Goal: Task Accomplishment & Management: Manage account settings

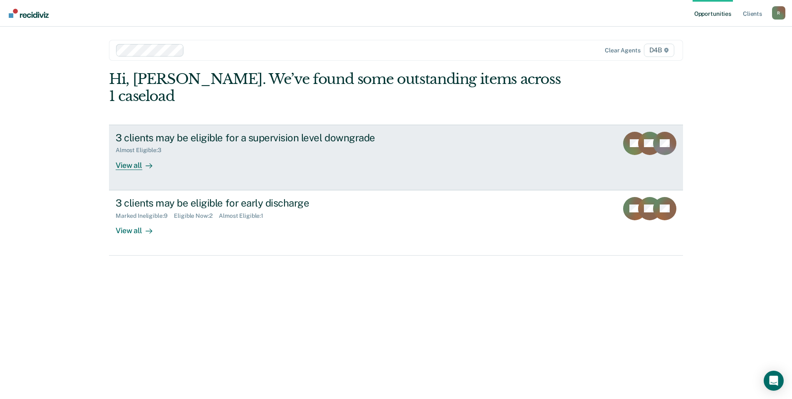
click at [131, 153] on link "3 clients may be eligible for a supervision level downgrade Almost Eligible : 3…" at bounding box center [396, 158] width 574 height 66
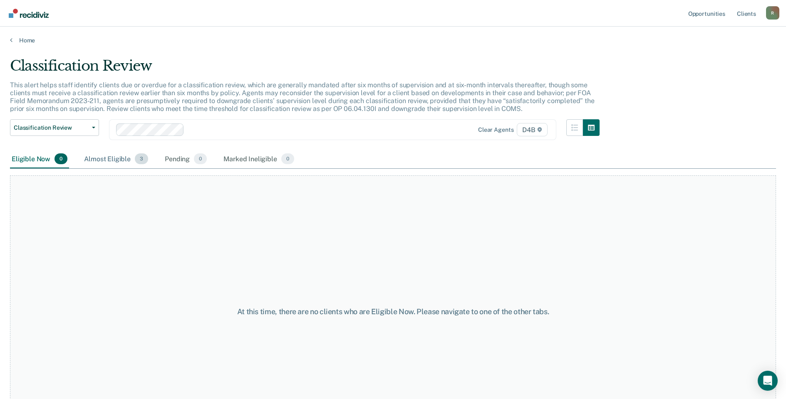
click at [117, 157] on div "Almost Eligible 3" at bounding box center [115, 159] width 67 height 18
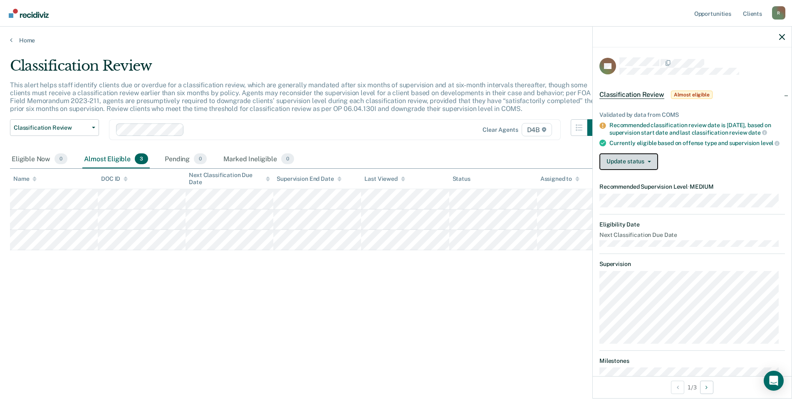
click at [642, 166] on button "Update status" at bounding box center [628, 161] width 59 height 17
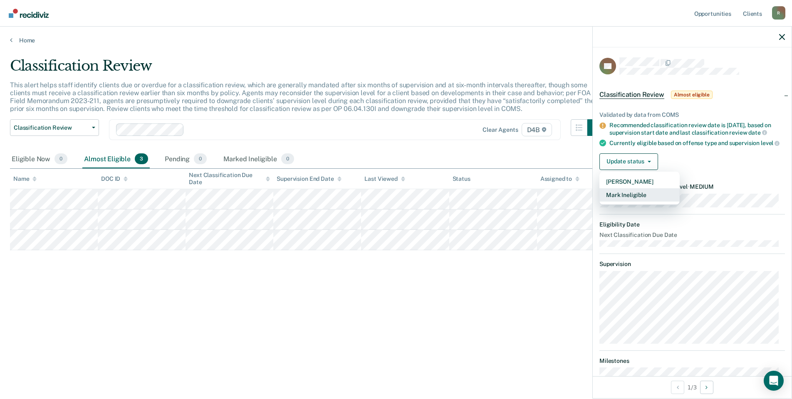
click at [633, 202] on button "Mark Ineligible" at bounding box center [639, 194] width 80 height 13
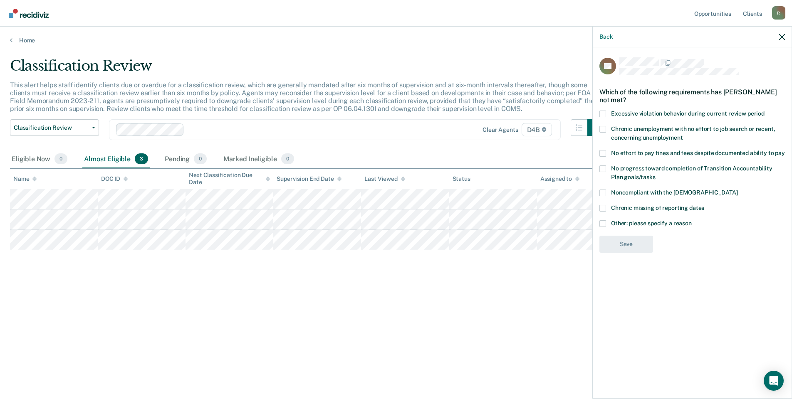
click at [608, 223] on label "Other: please specify a reason" at bounding box center [691, 224] width 185 height 9
click at [692, 220] on input "Other: please specify a reason" at bounding box center [692, 220] width 0 height 0
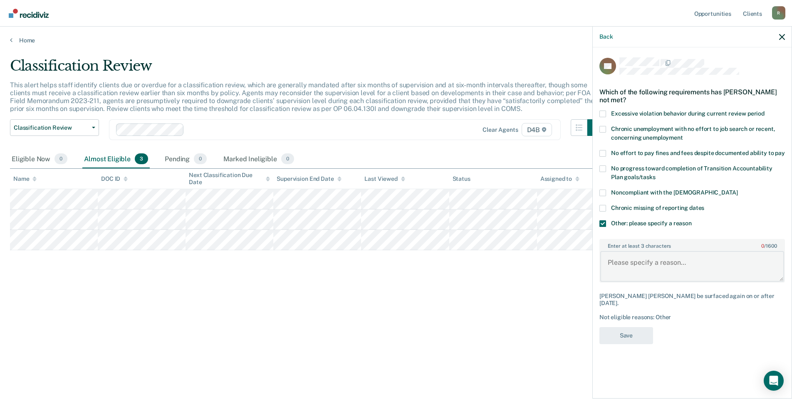
click at [626, 274] on textarea "Enter at least 3 characters 0 / 1600" at bounding box center [692, 266] width 184 height 31
click at [783, 36] on icon "button" at bounding box center [782, 37] width 6 height 6
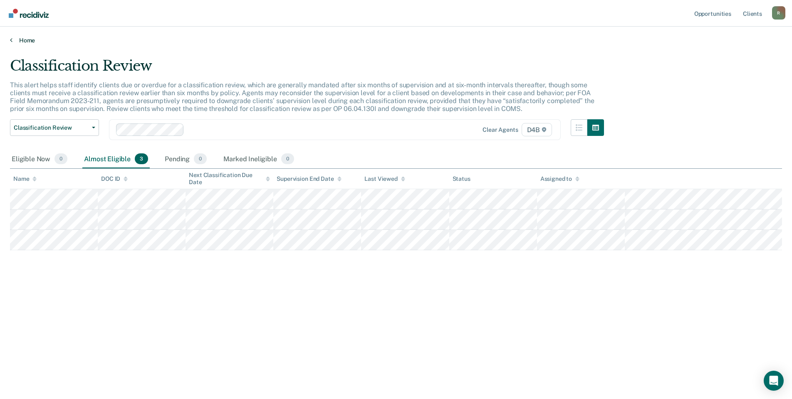
click at [18, 43] on link "Home" at bounding box center [396, 40] width 772 height 7
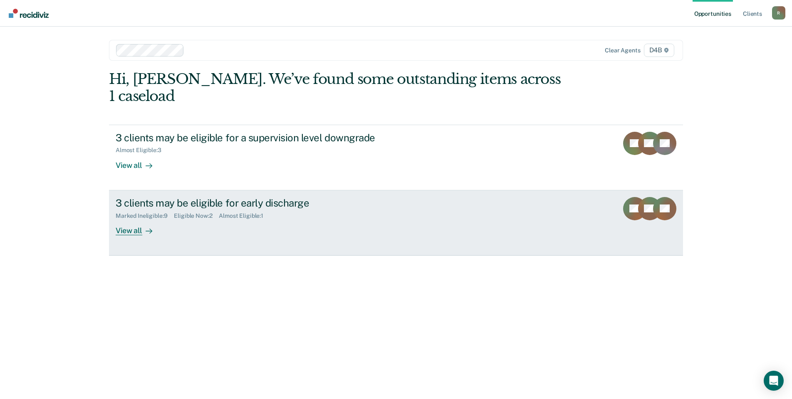
click at [239, 203] on div "3 clients may be eligible for early discharge Marked Ineligible : 9 Eligible No…" at bounding box center [272, 216] width 312 height 38
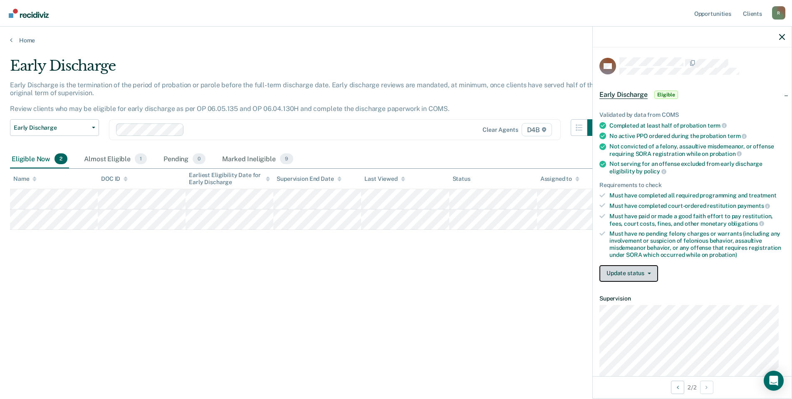
click at [635, 274] on button "Update status" at bounding box center [628, 273] width 59 height 17
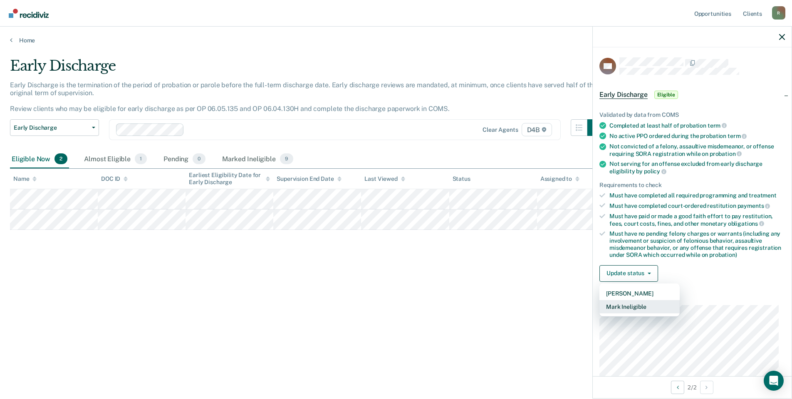
click at [626, 308] on button "Mark Ineligible" at bounding box center [639, 306] width 80 height 13
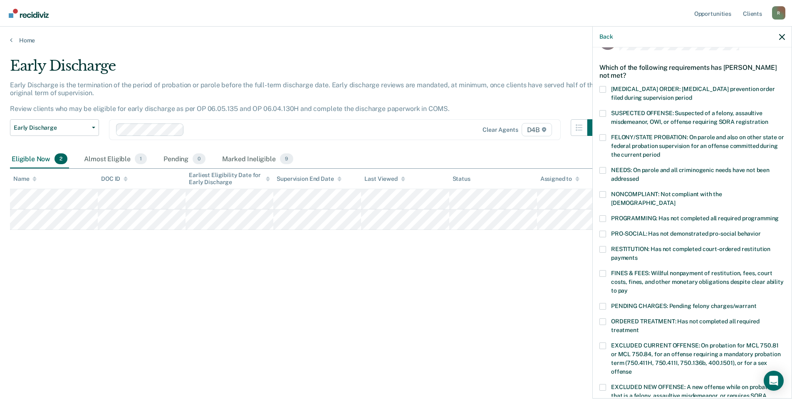
scroll to position [25, 0]
click at [602, 215] on span at bounding box center [602, 218] width 7 height 7
click at [779, 215] on input "PROGRAMMING: Has not completed all required programming" at bounding box center [779, 215] width 0 height 0
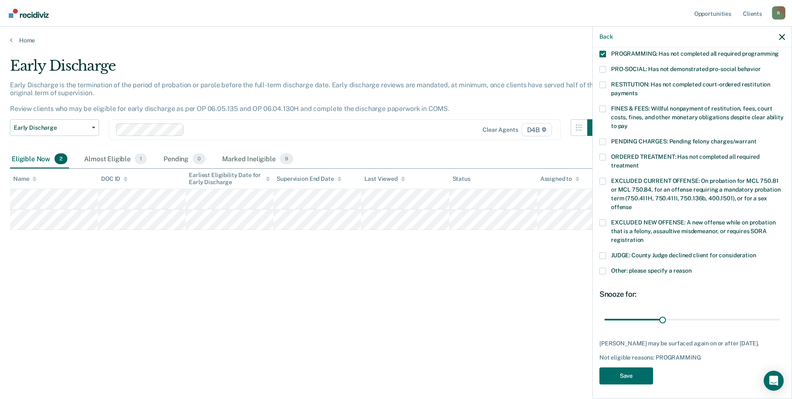
scroll to position [189, 0]
click at [599, 268] on span at bounding box center [602, 271] width 7 height 7
click at [692, 268] on input "Other: please specify a reason" at bounding box center [692, 268] width 0 height 0
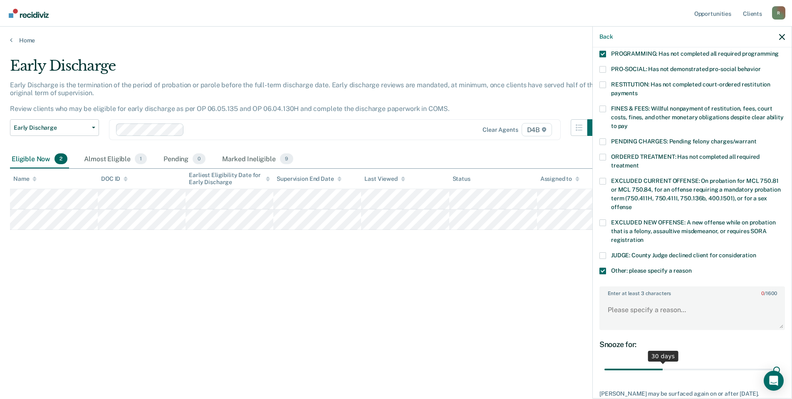
drag, startPoint x: 661, startPoint y: 361, endPoint x: 795, endPoint y: 369, distance: 133.7
type input "90"
click at [780, 369] on input "range" at bounding box center [692, 370] width 176 height 15
click at [676, 309] on textarea "Enter at least 3 characters 0 / 1600" at bounding box center [692, 314] width 184 height 31
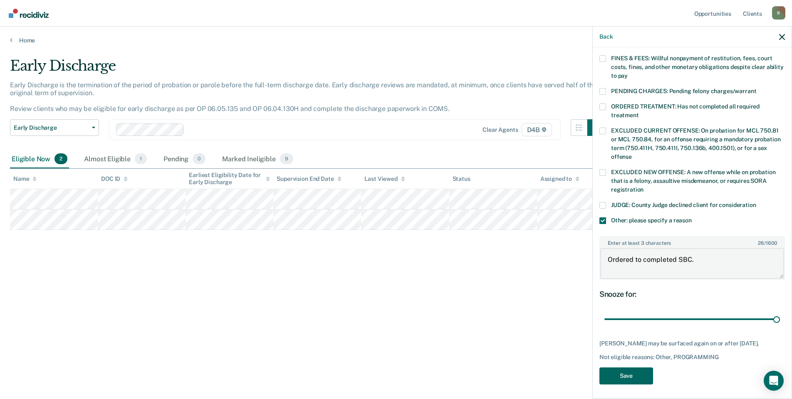
type textarea "Ordered to completed SBC."
click at [634, 375] on button "Save" at bounding box center [626, 376] width 54 height 17
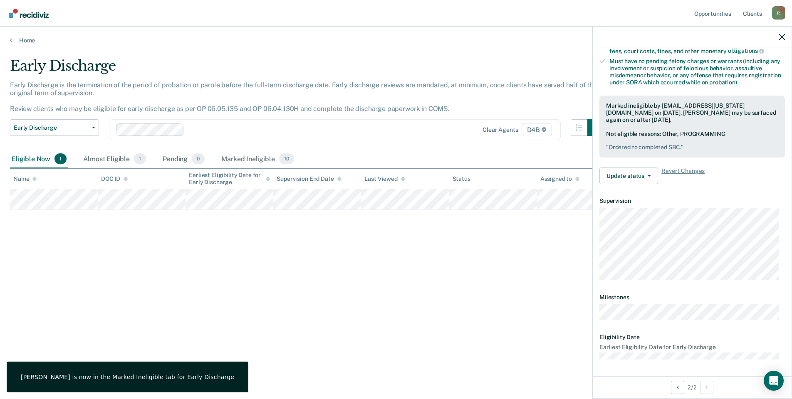
scroll to position [172, 0]
click at [100, 246] on div "Early Discharge Early Discharge is the termination of the period of probation o…" at bounding box center [396, 196] width 772 height 279
click at [782, 34] on icon "button" at bounding box center [782, 37] width 6 height 6
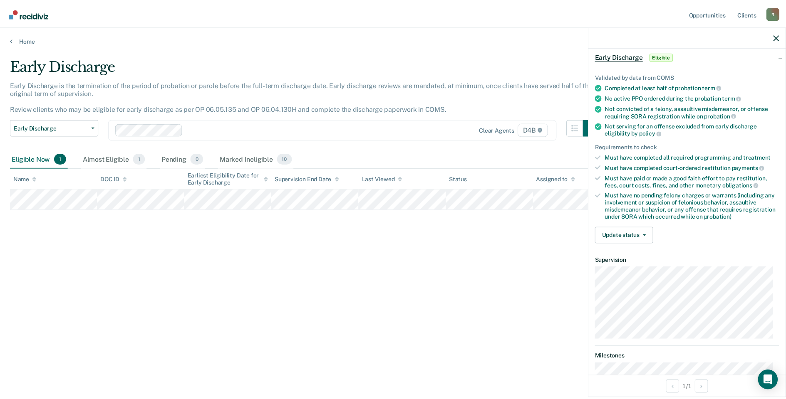
scroll to position [39, 0]
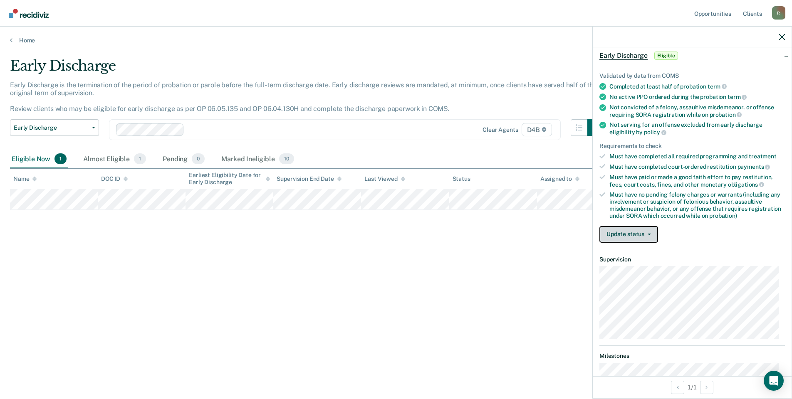
click at [640, 235] on button "Update status" at bounding box center [628, 234] width 59 height 17
click at [633, 251] on button "[PERSON_NAME]" at bounding box center [639, 254] width 80 height 13
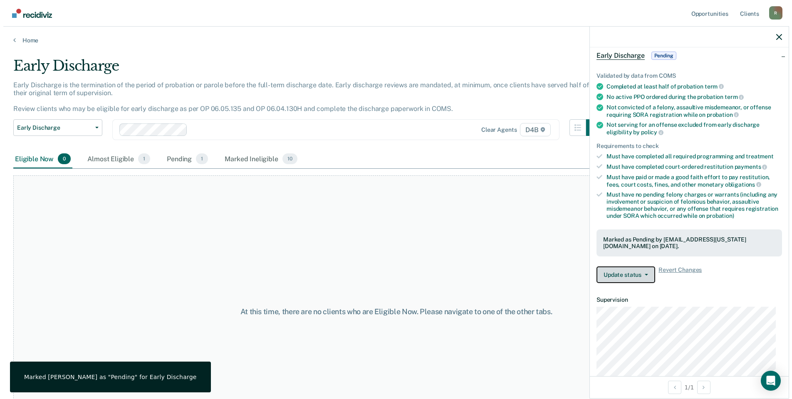
scroll to position [146, 0]
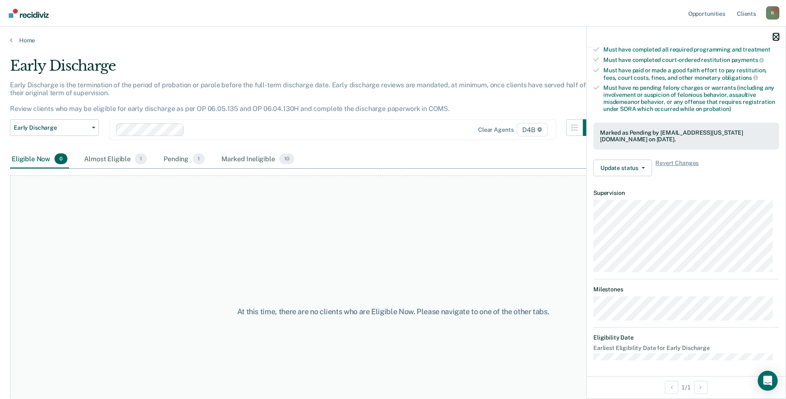
click at [774, 36] on icon "button" at bounding box center [776, 37] width 6 height 6
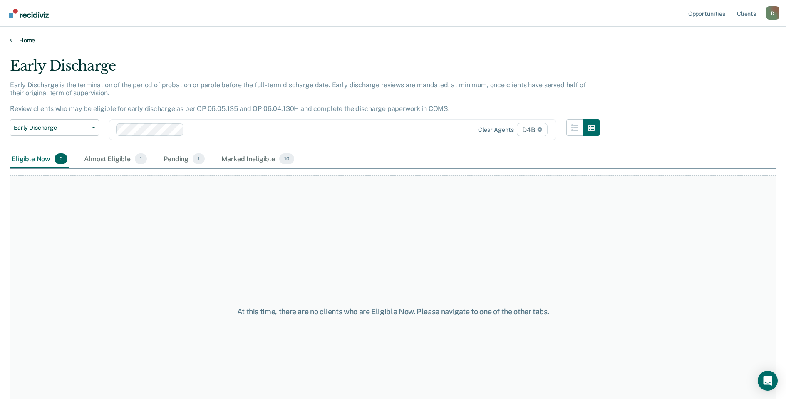
click at [21, 40] on link "Home" at bounding box center [393, 40] width 766 height 7
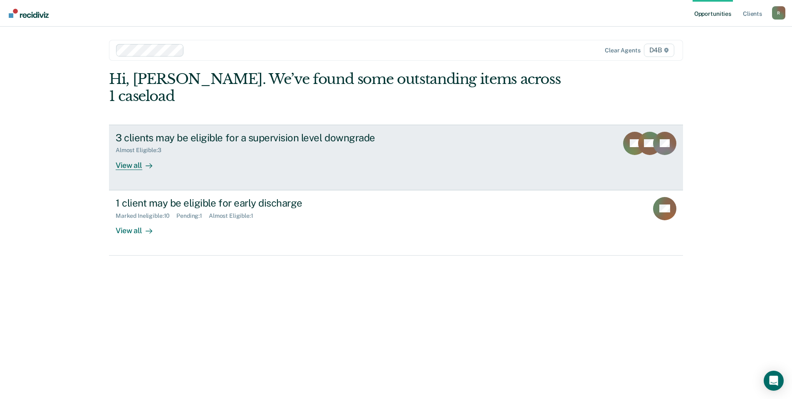
click at [158, 147] on div "Almost Eligible : 3" at bounding box center [142, 150] width 52 height 7
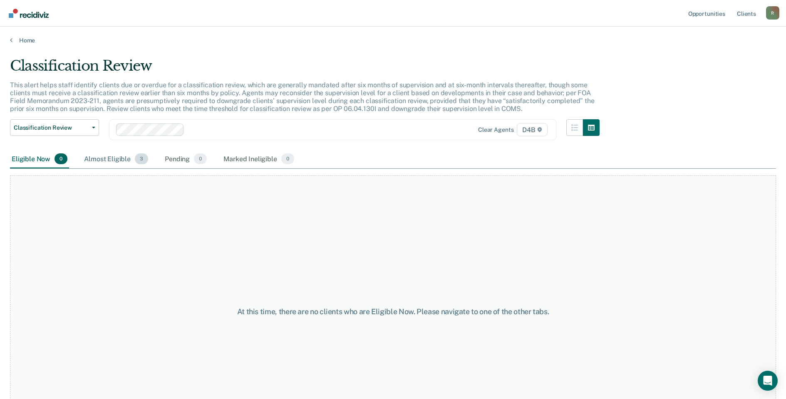
click at [113, 158] on div "Almost Eligible 3" at bounding box center [115, 159] width 67 height 18
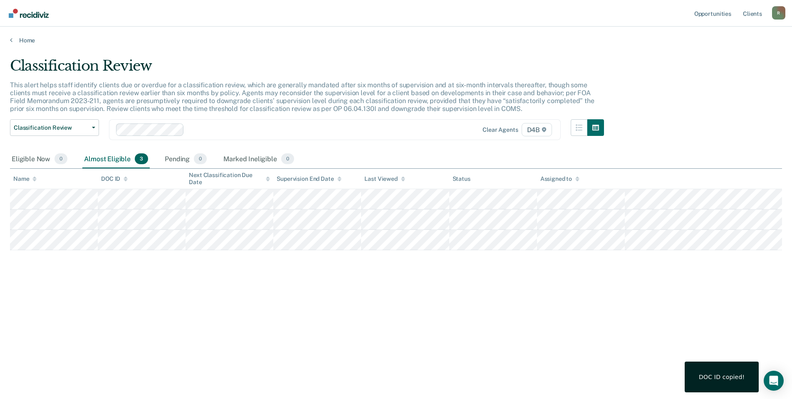
click at [229, 115] on div "This alert helps staff identify clients due or overdue for a classification rev…" at bounding box center [307, 100] width 594 height 39
